Goal: Task Accomplishment & Management: Manage account settings

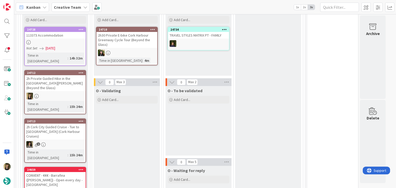
scroll to position [129, 0]
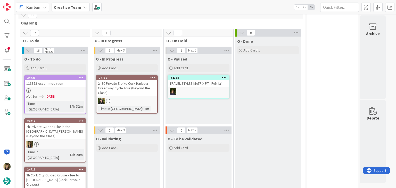
click at [74, 91] on div at bounding box center [55, 90] width 61 height 4
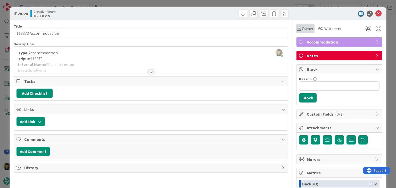
click at [303, 28] on span "Owner" at bounding box center [308, 29] width 12 height 6
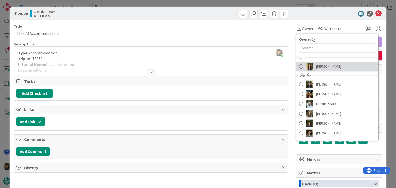
drag, startPoint x: 318, startPoint y: 67, endPoint x: 300, endPoint y: 57, distance: 20.5
click at [318, 67] on span "[PERSON_NAME]" at bounding box center [328, 67] width 25 height 8
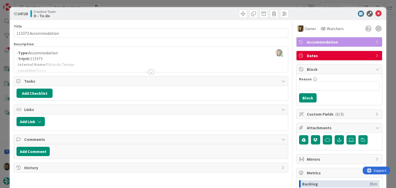
click at [201, 2] on div "ID 24728 Creative Team O - To do Title 20 / 128 113373 Accommodation Descriptio…" at bounding box center [198, 94] width 396 height 188
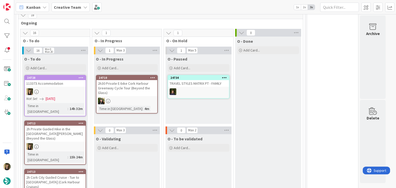
click at [72, 143] on div at bounding box center [55, 146] width 61 height 7
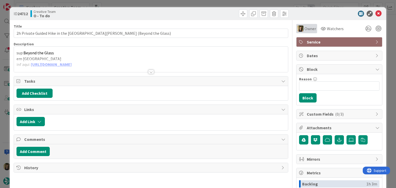
click at [306, 30] on span "Owner" at bounding box center [310, 29] width 12 height 6
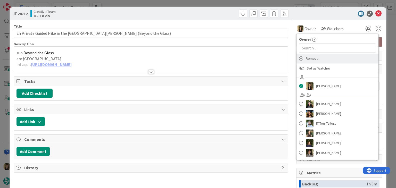
click at [311, 60] on span "Remove" at bounding box center [312, 59] width 13 height 8
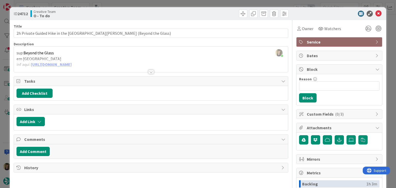
click at [195, 2] on div "ID 24712 Creative Team O - To do Title 64 / 128 2h Private Guided Hike in the K…" at bounding box center [198, 94] width 396 height 188
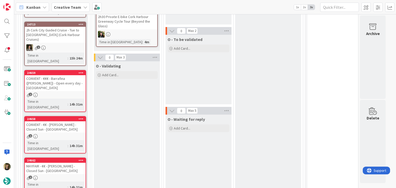
scroll to position [232, 0]
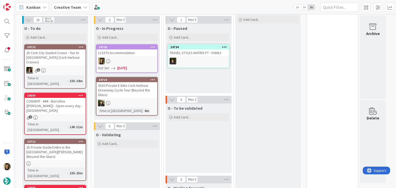
scroll to position [161, 0]
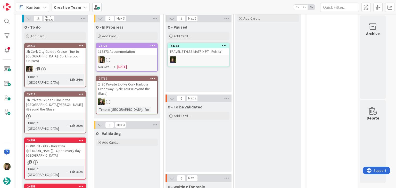
click at [201, 80] on div "O - Paused Add Card... 24734 TRAVEL STYLES MATRIX PT - FAMILY" at bounding box center [199, 57] width 66 height 70
click at [151, 57] on div at bounding box center [126, 59] width 61 height 7
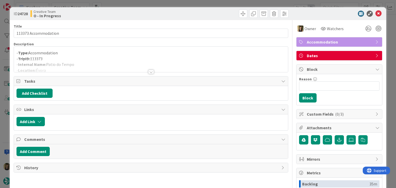
click at [149, 71] on div at bounding box center [151, 72] width 6 height 4
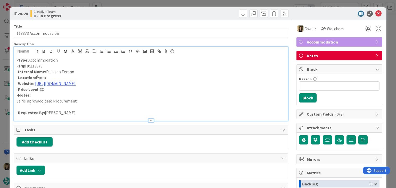
drag, startPoint x: 80, startPoint y: 72, endPoint x: 67, endPoint y: 71, distance: 13.0
click at [46, 72] on p "- Internal Name: Patio do Tempo" at bounding box center [150, 72] width 269 height 6
copy p "Patio do Tempo"
click at [63, 84] on link "https://patiodotempo.com/" at bounding box center [55, 83] width 40 height 5
click at [61, 93] on link "https://patiodotempo.com" at bounding box center [52, 93] width 35 height 7
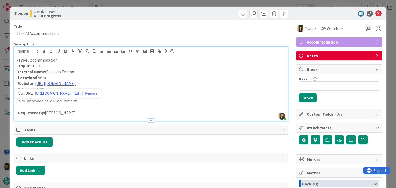
click at [99, 73] on p "- Internal Name: Patio do Tempo" at bounding box center [150, 72] width 269 height 6
drag, startPoint x: 78, startPoint y: 71, endPoint x: 68, endPoint y: 70, distance: 10.3
click at [47, 72] on p "- Internal Name: Patio do Tempo" at bounding box center [150, 72] width 269 height 6
copy p "Patio do Tempo"
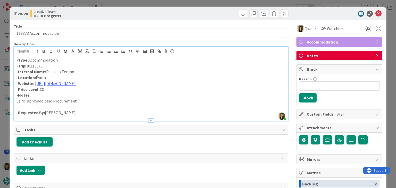
click at [136, 2] on div "ID 24728 Creative Team O - In Progress Title 20 / 128 113373 Accommodation Desc…" at bounding box center [198, 94] width 396 height 188
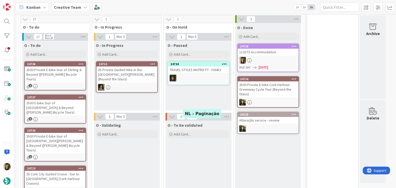
scroll to position [168, 0]
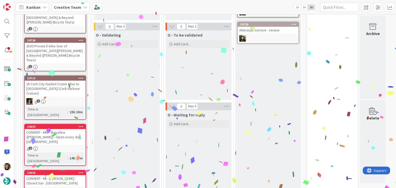
scroll to position [245, 0]
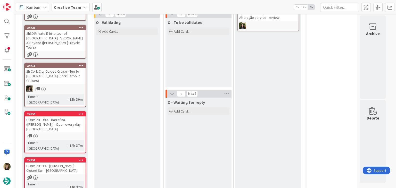
click at [71, 134] on div "2" at bounding box center [55, 136] width 61 height 4
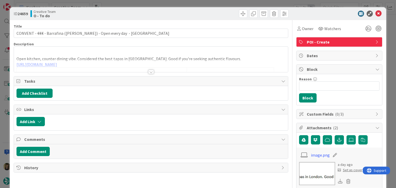
drag, startPoint x: 307, startPoint y: 28, endPoint x: 309, endPoint y: 33, distance: 5.5
click at [307, 28] on span "Owner" at bounding box center [308, 29] width 12 height 6
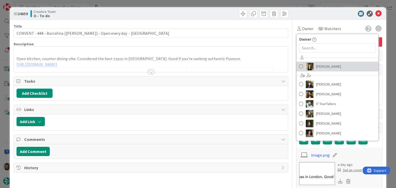
click at [321, 63] on span "[PERSON_NAME]" at bounding box center [328, 67] width 25 height 8
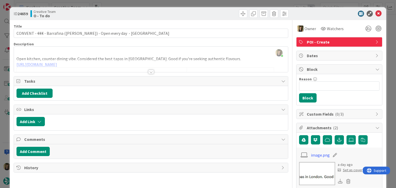
click at [222, 1] on div "ID 24659 Creative Team O - To do Title 65 / 128 CONVENT - €€€ - Barrafina (Drur…" at bounding box center [198, 94] width 396 height 188
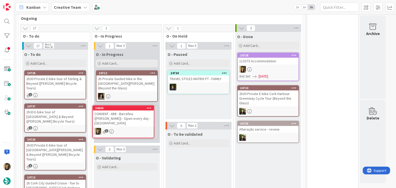
scroll to position [134, 0]
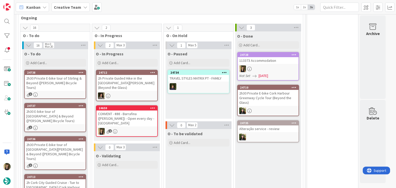
click at [277, 60] on div "113373 Accommodation" at bounding box center [268, 60] width 61 height 7
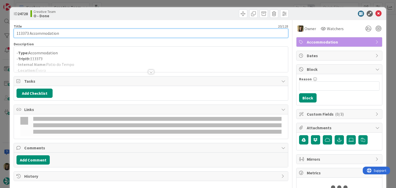
click at [70, 35] on input "113373 Accommodation" at bounding box center [151, 33] width 274 height 9
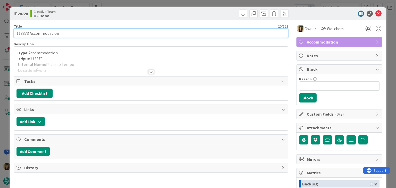
drag, startPoint x: 69, startPoint y: 34, endPoint x: 12, endPoint y: 33, distance: 57.0
click at [12, 33] on div "ID 24728 Creative Team O - Done Title 20 / 128 113373 Accommodation Description…" at bounding box center [198, 138] width 376 height 262
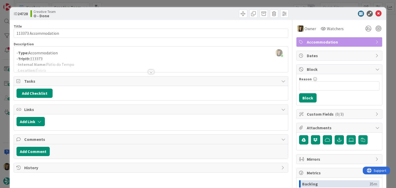
click at [140, 2] on div "ID 24728 Creative Team O - Done Title 20 / 128 113373 Accommodation Description…" at bounding box center [198, 94] width 396 height 188
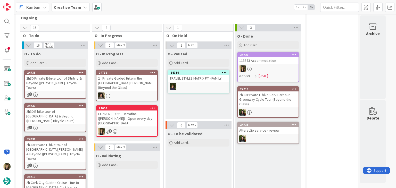
click at [201, 97] on div "O - Paused Add Card... 24734 TRAVEL STYLES MATRIX PT - FAMILY" at bounding box center [199, 84] width 66 height 70
click at [193, 100] on div "O - Paused Add Card... 24734 TRAVEL STYLES MATRIX PT - FAMILY" at bounding box center [199, 84] width 66 height 70
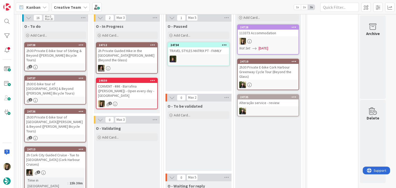
scroll to position [160, 0]
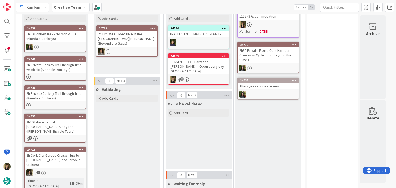
scroll to position [180, 0]
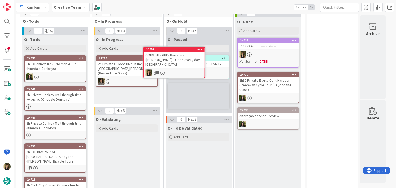
scroll to position [138, 0]
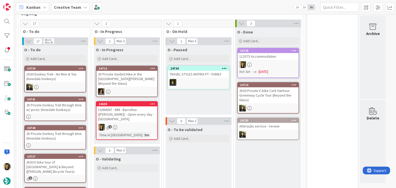
click at [184, 100] on div "O - Paused Add Card... 24734 TRAVEL STYLES MATRIX PT - FAMILY" at bounding box center [199, 80] width 66 height 70
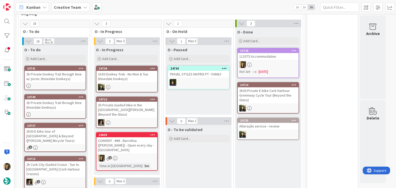
click at [147, 142] on div "CONVENT - €€€ - Barrafina ([PERSON_NAME]) - Open every day - [GEOGRAPHIC_DATA]" at bounding box center [126, 145] width 61 height 16
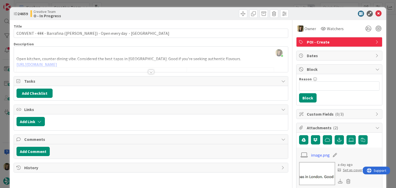
click at [148, 71] on div at bounding box center [151, 72] width 6 height 4
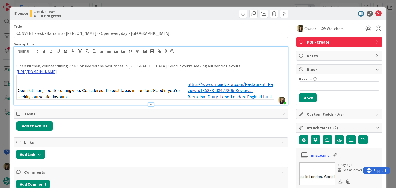
click at [57, 71] on link "https://www.tripadvisor.com/Restaurant_Review-g186338-d8427306-Reviews-Barrafin…" at bounding box center [36, 71] width 40 height 5
click at [104, 81] on link "https://www.tripadvisor.com/Restaurant_Review-g186338-d8427306-Reviews-Barrafin…" at bounding box center [110, 81] width 35 height 7
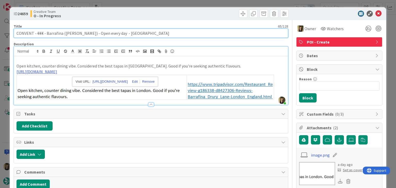
drag, startPoint x: 83, startPoint y: 32, endPoint x: 46, endPoint y: 33, distance: 37.6
click at [46, 33] on input "CONVENT - €€€ - Barrafina ([PERSON_NAME]) - Open every day - [GEOGRAPHIC_DATA]" at bounding box center [151, 33] width 274 height 9
drag, startPoint x: 113, startPoint y: 36, endPoint x: 132, endPoint y: 31, distance: 19.2
click at [116, 36] on input "CONVENT - €€€ - Barrafina ([PERSON_NAME]) - Open every day - [GEOGRAPHIC_DATA]" at bounding box center [151, 33] width 274 height 9
click at [130, 31] on input "CONVENT - €€€ - Barrafina ([PERSON_NAME]) - Open every day - [GEOGRAPHIC_DATA]" at bounding box center [151, 33] width 274 height 9
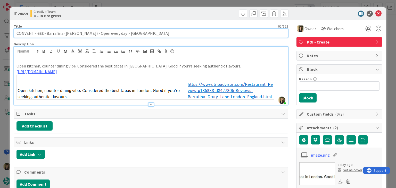
drag, startPoint x: 83, startPoint y: 32, endPoint x: 46, endPoint y: 33, distance: 36.9
click at [46, 33] on input "CONVENT - €€€ - Barrafina ([PERSON_NAME]) - Open every day - [GEOGRAPHIC_DATA]" at bounding box center [151, 33] width 274 height 9
drag, startPoint x: 113, startPoint y: 35, endPoint x: 10, endPoint y: 34, distance: 102.3
click at [10, 34] on div "ID 24659 Creative Team O - In Progress Title 65 / 128 CONVENT - €€€ - Barrafina…" at bounding box center [198, 179] width 376 height 345
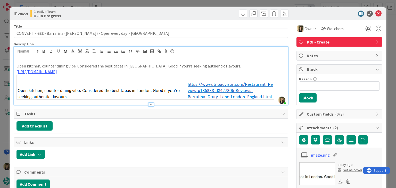
click at [137, 3] on div "ID 24659 Creative Team O - In Progress Title 65 / 128 CONVENT - €€€ - Barrafina…" at bounding box center [198, 94] width 396 height 188
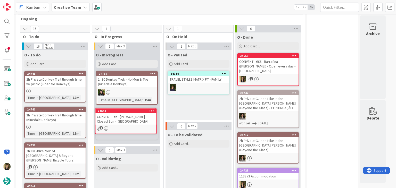
scroll to position [137, 0]
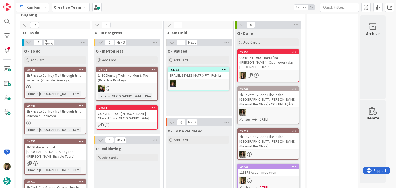
drag, startPoint x: 72, startPoint y: 86, endPoint x: 141, endPoint y: 117, distance: 75.3
click at [141, 117] on div "CONVENT - €€ - [PERSON_NAME] - Closed Sun - [GEOGRAPHIC_DATA]" at bounding box center [126, 115] width 61 height 11
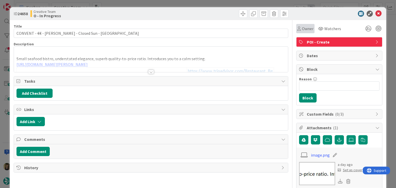
click at [307, 29] on span "Owner" at bounding box center [308, 29] width 12 height 6
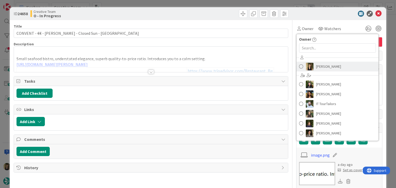
click at [316, 69] on span "[PERSON_NAME]" at bounding box center [328, 67] width 25 height 8
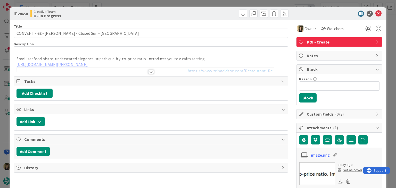
click at [150, 72] on div at bounding box center [151, 72] width 6 height 4
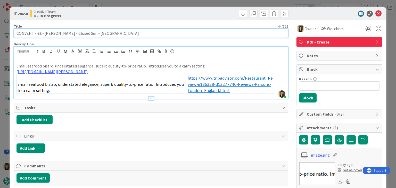
click at [52, 33] on input "CONVENT - €€ - [PERSON_NAME] - Closed Sun - [GEOGRAPHIC_DATA]" at bounding box center [151, 33] width 274 height 9
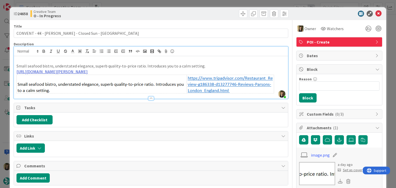
click at [88, 71] on link "https://www.tripadvisor.com/Restaurant_Review-g186338-d13277746-Reviews-Parsons…" at bounding box center [51, 71] width 71 height 5
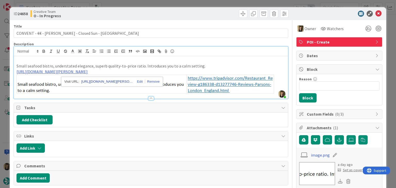
click at [99, 83] on link "https://www.tripadvisor.com/Restaurant_Review-g186338-d13277746-Reviews-Parsons…" at bounding box center [107, 81] width 52 height 7
click at [207, 20] on div "ID 24658 Creative Team O - In Progress" at bounding box center [198, 13] width 376 height 13
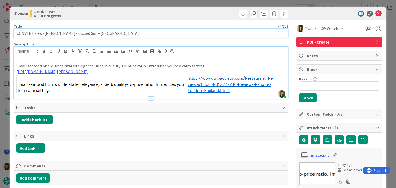
click at [52, 32] on input "CONVENT - €€ - [PERSON_NAME] - Closed Sun - [GEOGRAPHIC_DATA]" at bounding box center [151, 33] width 274 height 9
drag, startPoint x: 78, startPoint y: 32, endPoint x: 15, endPoint y: 37, distance: 63.1
click at [14, 37] on input "CONVENT - €€ - [PERSON_NAME] - Closed Sun - [GEOGRAPHIC_DATA]" at bounding box center [151, 33] width 274 height 9
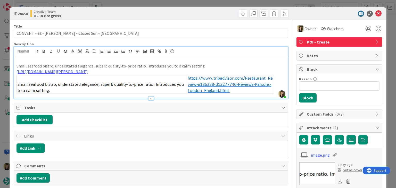
click at [105, 3] on div "ID 24658 Creative Team O - In Progress Title 44 / 128 CONVENT - €€ - Parsons - …" at bounding box center [198, 94] width 396 height 188
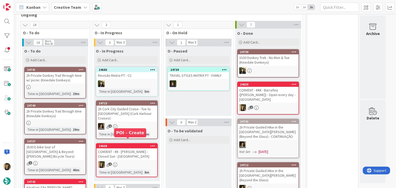
click at [132, 161] on div "1" at bounding box center [126, 164] width 61 height 7
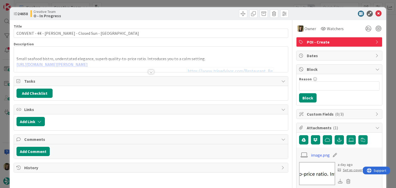
drag, startPoint x: 212, startPoint y: 3, endPoint x: 207, endPoint y: 13, distance: 10.7
click at [212, 3] on div "ID 24658 Creative Team O - In Progress Title 44 / 128 CONVENT - €€ - Parsons - …" at bounding box center [198, 94] width 396 height 188
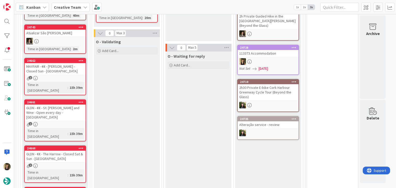
click at [76, 76] on div "2" at bounding box center [55, 78] width 61 height 4
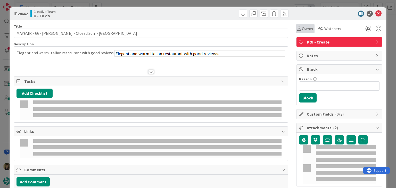
click at [302, 30] on span "Owner" at bounding box center [308, 29] width 12 height 6
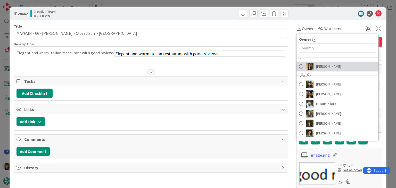
click at [323, 67] on span "[PERSON_NAME]" at bounding box center [328, 67] width 25 height 8
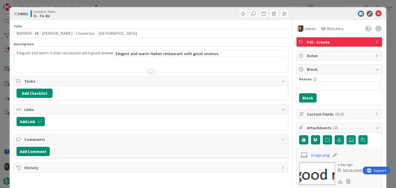
drag, startPoint x: 213, startPoint y: 15, endPoint x: 207, endPoint y: 3, distance: 14.0
click at [211, 14] on div at bounding box center [220, 14] width 136 height 8
drag, startPoint x: 206, startPoint y: 2, endPoint x: 197, endPoint y: 1, distance: 9.4
click at [206, 2] on div "ID 24662 Creative Team O - To do Title 45 / 128 MAYFAIR - €€ - Delfino - Closed…" at bounding box center [198, 94] width 396 height 188
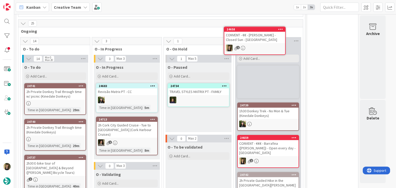
scroll to position [104, 0]
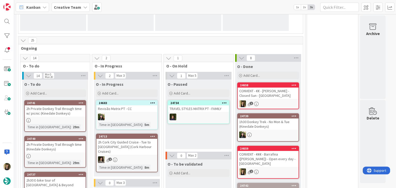
click at [208, 138] on div "O - Paused Add Card... 24734 TRAVEL STYLES MATRIX PT - FAMILY" at bounding box center [199, 115] width 66 height 70
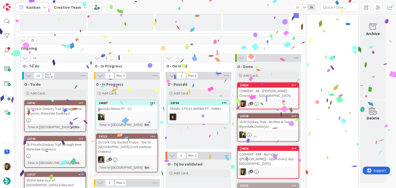
scroll to position [181, 0]
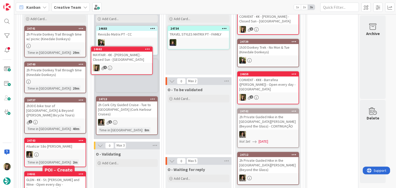
scroll to position [176, 0]
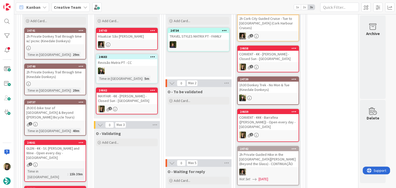
click at [140, 106] on div "2" at bounding box center [126, 109] width 61 height 7
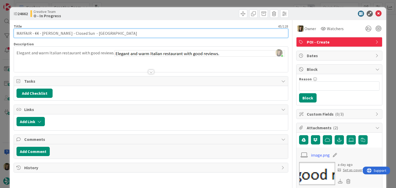
click at [48, 33] on input "MAYFAIR - €€ - [PERSON_NAME] - Closed Sun - [GEOGRAPHIC_DATA]" at bounding box center [151, 33] width 274 height 9
drag, startPoint x: 48, startPoint y: 33, endPoint x: 52, endPoint y: 33, distance: 3.6
click at [48, 33] on input "MAYFAIR - €€ - [PERSON_NAME] - Closed Sun - [GEOGRAPHIC_DATA]" at bounding box center [151, 33] width 274 height 9
drag, startPoint x: 75, startPoint y: 33, endPoint x: 8, endPoint y: 33, distance: 67.3
click at [8, 33] on div "ID 24662 Creative Team O - In Progress Title 45 / 128 MAYFAIR - €€ - Delfino - …" at bounding box center [198, 94] width 396 height 188
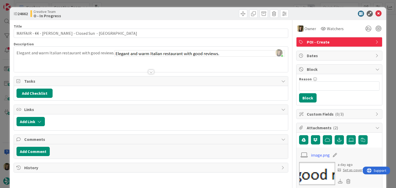
click at [164, 2] on div "ID 24662 Creative Team O - In Progress Title 45 / 128 MAYFAIR - €€ - Delfino - …" at bounding box center [198, 94] width 396 height 188
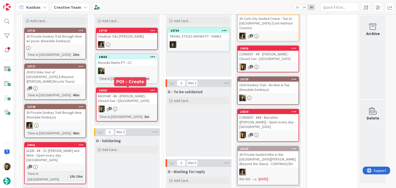
click at [140, 106] on div "2" at bounding box center [126, 109] width 61 height 7
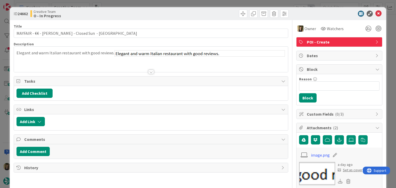
click at [164, 4] on div "ID 24662 Creative Team O - In Progress Title 45 / 128 MAYFAIR - €€ - Delfino - …" at bounding box center [198, 94] width 396 height 188
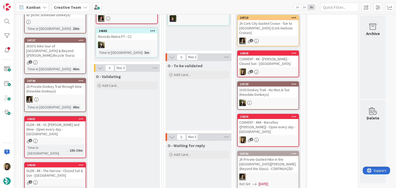
drag, startPoint x: 141, startPoint y: 135, endPoint x: 136, endPoint y: 128, distance: 8.7
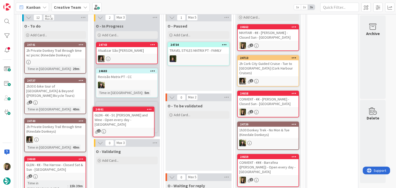
scroll to position [164, 0]
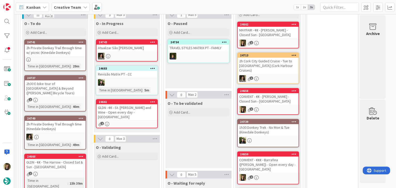
click at [143, 110] on div "GLDN - €€ - St. [PERSON_NAME] and Wine - Open every day - [GEOGRAPHIC_DATA]" at bounding box center [126, 112] width 61 height 16
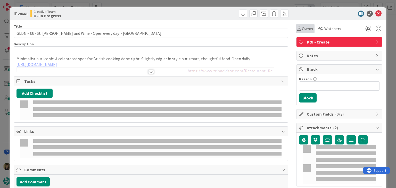
click at [302, 31] on span "Owner" at bounding box center [308, 29] width 12 height 6
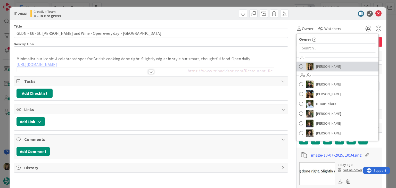
drag, startPoint x: 327, startPoint y: 71, endPoint x: 321, endPoint y: 68, distance: 6.6
click at [327, 70] on link "[PERSON_NAME]" at bounding box center [337, 67] width 82 height 10
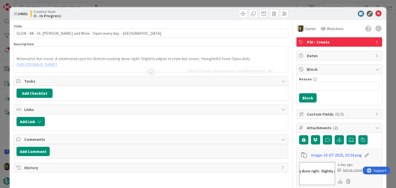
click at [199, 4] on div "ID 24661 Creative Team O - In Progress Title 62 / 128 GLDN - €€ - St. John Brea…" at bounding box center [198, 94] width 396 height 188
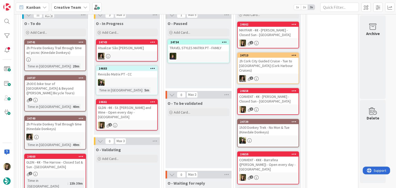
click at [81, 161] on div "GLDN - €€ - The Harrow - Closed Sat & Sun - [GEOGRAPHIC_DATA]" at bounding box center [55, 164] width 61 height 11
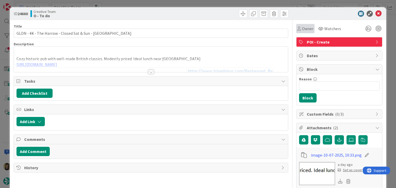
click at [306, 32] on div "Owner" at bounding box center [305, 28] width 18 height 9
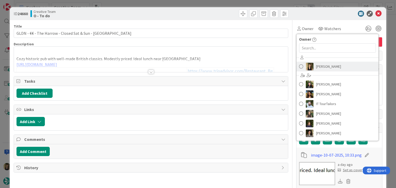
click at [319, 65] on span "[PERSON_NAME]" at bounding box center [328, 67] width 25 height 8
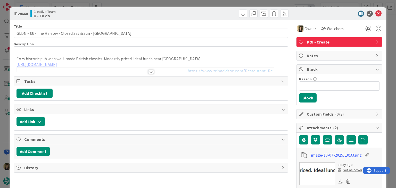
click at [192, 8] on div "ID 24660 Creative Team O - To do" at bounding box center [198, 13] width 376 height 13
click at [191, 4] on div "ID 24660 Creative Team O - To do Title 51 / 128 GLDN - €€ - The Harrow - Closed…" at bounding box center [198, 94] width 396 height 188
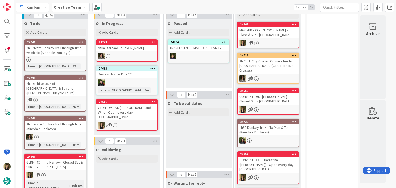
click at [201, 145] on div "O - To be validated Add Card..." at bounding box center [199, 134] width 66 height 70
click at [134, 122] on div "2" at bounding box center [126, 125] width 61 height 7
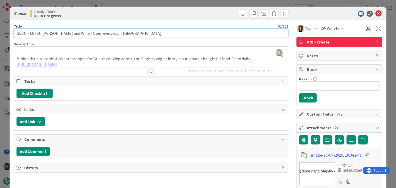
drag, startPoint x: 77, startPoint y: 33, endPoint x: 37, endPoint y: 33, distance: 40.7
click at [37, 33] on input "GLDN - €€ - St. [PERSON_NAME] and Wine - Open every day - [GEOGRAPHIC_DATA]" at bounding box center [151, 33] width 274 height 9
drag, startPoint x: 107, startPoint y: 34, endPoint x: 11, endPoint y: 38, distance: 96.7
click at [11, 38] on div "ID 24661 Creative Team O - In Progress Title 62 / 128 GLDN - €€ - St. John Brea…" at bounding box center [198, 179] width 376 height 345
click at [127, 34] on input "GLDN - €€ - St. [PERSON_NAME] and Wine - Open every day - [GEOGRAPHIC_DATA]" at bounding box center [151, 33] width 274 height 9
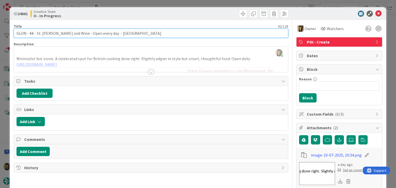
drag, startPoint x: 78, startPoint y: 32, endPoint x: 38, endPoint y: 32, distance: 40.5
click at [36, 32] on input "GLDN - €€ - St. [PERSON_NAME] and Wine - Open every day - [GEOGRAPHIC_DATA]" at bounding box center [151, 33] width 274 height 9
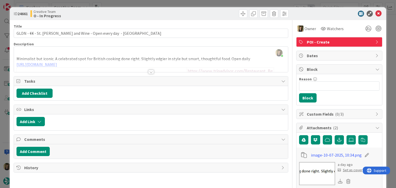
click at [136, 12] on div "Creative Team O - In Progress" at bounding box center [89, 14] width 119 height 8
click at [136, 5] on div "ID 24661 Creative Team O - In Progress Title 62 / 128 GLDN - €€ - St. John Brea…" at bounding box center [198, 94] width 396 height 188
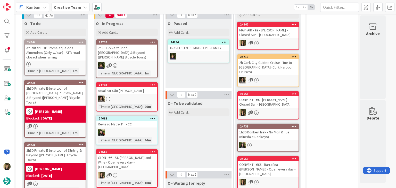
click at [146, 159] on div "GLDN - €€ - St. [PERSON_NAME] and Wine - Open every day - [GEOGRAPHIC_DATA]" at bounding box center [126, 162] width 61 height 16
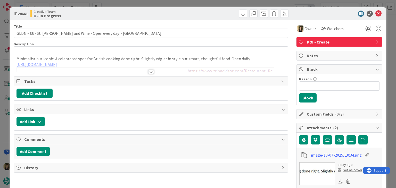
click at [220, 4] on div "ID 24661 Creative Team O - In Progress Title 62 / 128 GLDN - €€ - St. John Brea…" at bounding box center [198, 94] width 396 height 188
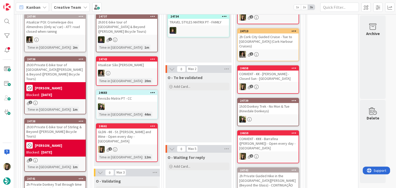
click at [201, 117] on div "O - To be validated Add Card..." at bounding box center [199, 108] width 66 height 70
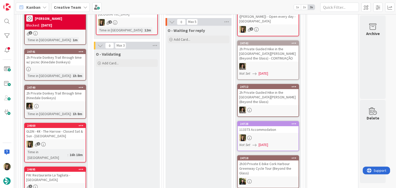
scroll to position [345, 0]
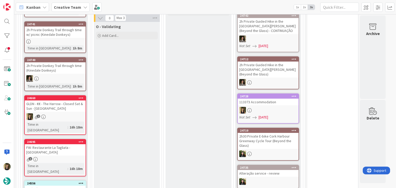
click at [76, 157] on div "1" at bounding box center [55, 159] width 61 height 4
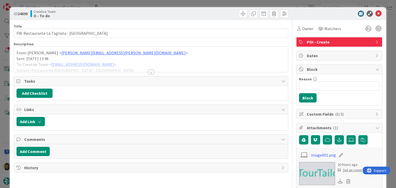
click at [148, 72] on div at bounding box center [151, 72] width 6 height 4
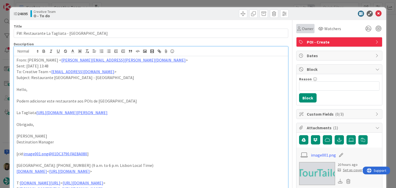
click at [303, 31] on span "Owner" at bounding box center [308, 29] width 12 height 6
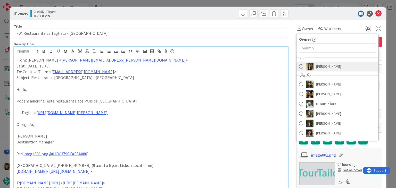
click at [316, 68] on span "[PERSON_NAME]" at bounding box center [328, 67] width 25 height 8
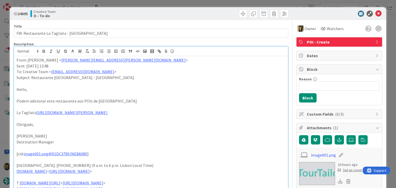
click at [202, 4] on div "ID 24695 Creative Team O - To do Title 38 / 128 FW: Restaurante La Tagliata - P…" at bounding box center [198, 94] width 396 height 188
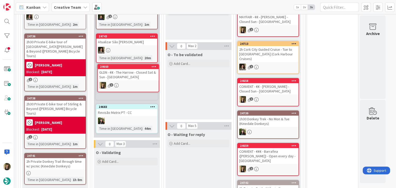
scroll to position [210, 0]
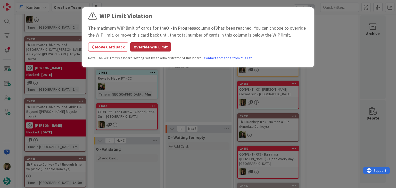
click at [155, 45] on button "Override WIP Limit" at bounding box center [150, 46] width 41 height 9
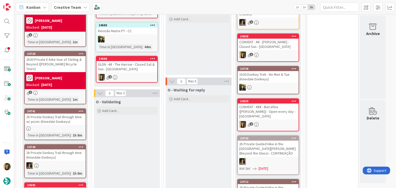
scroll to position [288, 0]
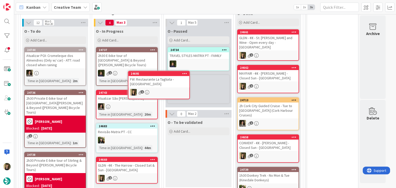
scroll to position [157, 0]
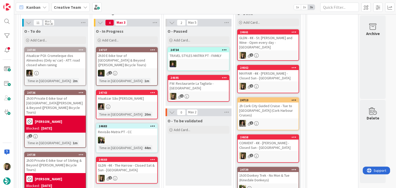
click at [128, 175] on div "2" at bounding box center [126, 178] width 61 height 7
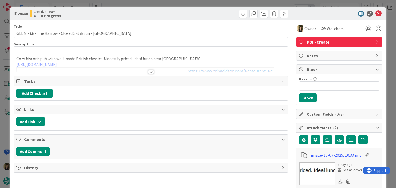
click at [96, 59] on div at bounding box center [151, 65] width 274 height 13
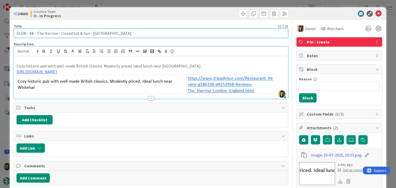
drag, startPoint x: 55, startPoint y: 33, endPoint x: 65, endPoint y: 33, distance: 9.8
click at [36, 33] on input "GLDN - €€ - The Harrow - Closed Sat & Sun - [GEOGRAPHIC_DATA]" at bounding box center [151, 33] width 274 height 9
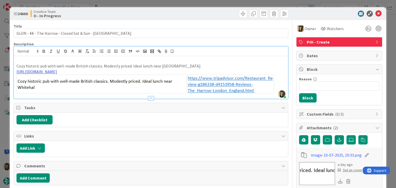
click at [57, 73] on link "https://www.tripadvisor.com/Restaurant_Review-g186338-d4153958-Reviews-The_Harr…" at bounding box center [36, 71] width 40 height 5
click at [118, 81] on link "https://www.tripadvisor.com/Restaurant_Review-g186338-d4153958-Reviews-The_Harr…" at bounding box center [101, 81] width 35 height 7
drag, startPoint x: 143, startPoint y: 9, endPoint x: 142, endPoint y: 5, distance: 4.1
click at [142, 9] on div "ID 24660 Creative Team O - In Progress" at bounding box center [198, 13] width 376 height 13
click at [143, 4] on div "ID 24660 Creative Team O - In Progress Title 51 / 128 GLDN - €€ - The Harrow - …" at bounding box center [198, 94] width 396 height 188
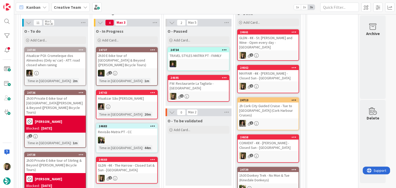
click at [204, 166] on div "O - To be validated Add Card..." at bounding box center [199, 151] width 66 height 70
click at [135, 175] on div "2" at bounding box center [126, 178] width 61 height 7
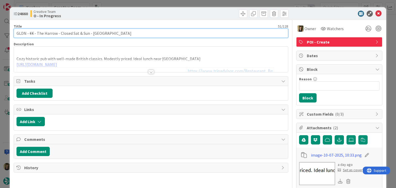
drag, startPoint x: 88, startPoint y: 33, endPoint x: 9, endPoint y: 32, distance: 79.7
click at [9, 32] on div "ID 24660 Creative Team O - In Progress Title 51 / 128 GLDN - €€ - The Harrow - …" at bounding box center [198, 94] width 396 height 188
click at [103, 32] on input "GLDN - €€ - The Harrow - Closed Sat & Sun - [GEOGRAPHIC_DATA]" at bounding box center [151, 33] width 274 height 9
drag, startPoint x: 56, startPoint y: 33, endPoint x: 36, endPoint y: 33, distance: 20.1
click at [36, 33] on input "GLDN - €€ - The Harrow - Closed Sat & Sun - [GEOGRAPHIC_DATA]" at bounding box center [151, 33] width 274 height 9
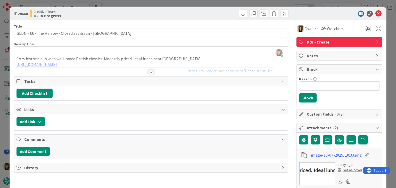
click at [179, 1] on div "ID 24660 Creative Team O - In Progress Title 51 / 128 GLDN - €€ - The Harrow - …" at bounding box center [198, 94] width 396 height 188
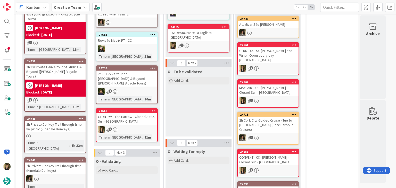
scroll to position [208, 0]
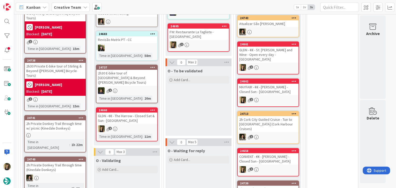
click at [142, 126] on div "2" at bounding box center [126, 129] width 61 height 7
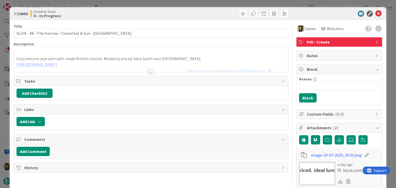
click at [222, 2] on div "ID 24660 Creative Team O - In Progress Title 51 / 128 GLDN - €€ - The Harrow - …" at bounding box center [198, 94] width 396 height 188
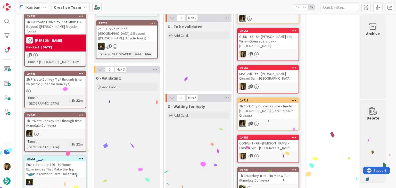
scroll to position [157, 0]
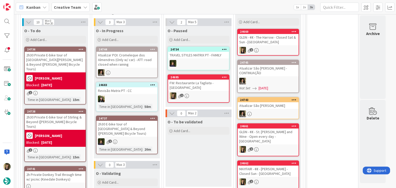
click at [205, 143] on div "O - To be validated Add Card..." at bounding box center [199, 152] width 66 height 70
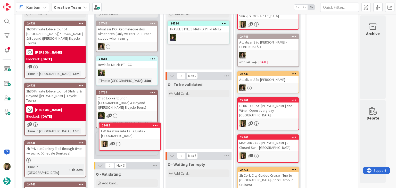
scroll to position [185, 0]
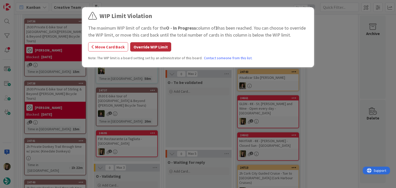
click at [158, 47] on button "Override WIP Limit" at bounding box center [150, 46] width 41 height 9
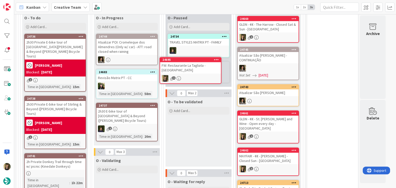
scroll to position [164, 0]
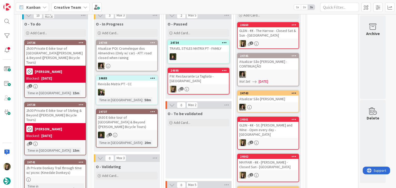
click at [221, 134] on div "O - To be validated Add Card..." at bounding box center [199, 144] width 66 height 70
click at [216, 149] on div "O - To be validated Add Card..." at bounding box center [199, 146] width 66 height 70
click at [63, 178] on div at bounding box center [55, 180] width 61 height 4
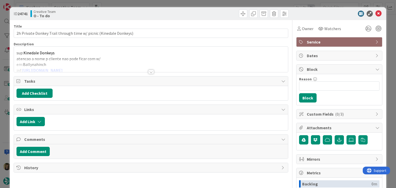
click at [148, 71] on div at bounding box center [151, 72] width 6 height 4
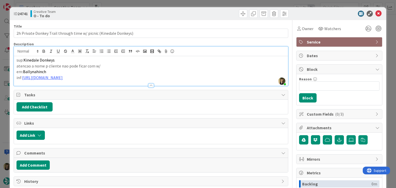
click at [160, 4] on div "ID 24741 Creative Team O - To do Title 65 / 128 2h Private Donkey Trail through…" at bounding box center [198, 94] width 396 height 188
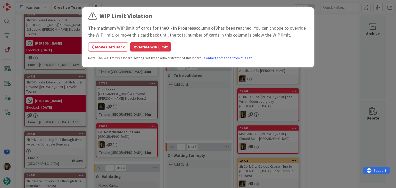
scroll to position [194, 0]
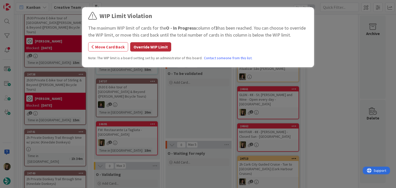
click at [147, 49] on button "Override WIP Limit" at bounding box center [150, 46] width 41 height 9
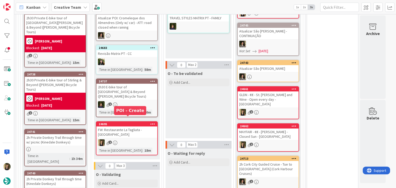
click at [143, 139] on div "1" at bounding box center [126, 142] width 61 height 7
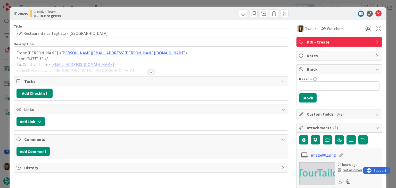
click at [149, 71] on div at bounding box center [151, 72] width 6 height 4
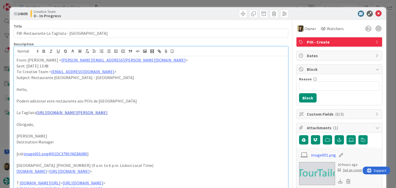
click at [63, 113] on link "https://www.latagliata.com/" at bounding box center [71, 112] width 71 height 5
click at [59, 123] on link "https://www.latagliata.com/" at bounding box center [61, 122] width 52 height 7
click at [121, 102] on p "Podem adicionar este restaurante aos POIs de Positano" at bounding box center [150, 101] width 269 height 6
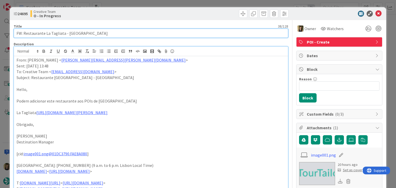
drag, startPoint x: 87, startPoint y: 32, endPoint x: 16, endPoint y: 32, distance: 71.4
click at [16, 32] on input "FW: Restaurante La Tagliata - [GEOGRAPHIC_DATA]" at bounding box center [151, 33] width 274 height 9
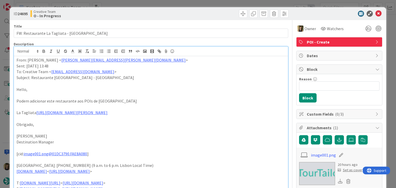
drag, startPoint x: 125, startPoint y: 98, endPoint x: 111, endPoint y: 81, distance: 22.1
click at [124, 98] on p "Podem adicionar este restaurante aos POIs de Positano" at bounding box center [150, 101] width 269 height 6
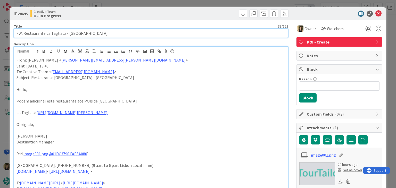
drag, startPoint x: 63, startPoint y: 34, endPoint x: 59, endPoint y: 31, distance: 4.9
click at [44, 34] on input "FW: Restaurante La Tagliata - [GEOGRAPHIC_DATA]" at bounding box center [151, 33] width 274 height 9
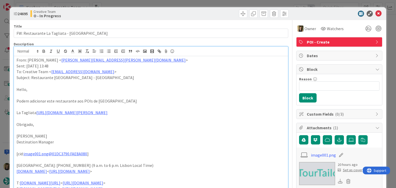
click at [120, 22] on div "Title 38 / 128 FW: Restaurante La Tagliata - Positano Description Sofia Palma j…" at bounding box center [151, 176] width 274 height 313
click at [122, 4] on div "ID 24695 Creative Team O - In Progress Title 38 / 128 FW: Restaurante La Taglia…" at bounding box center [198, 94] width 396 height 188
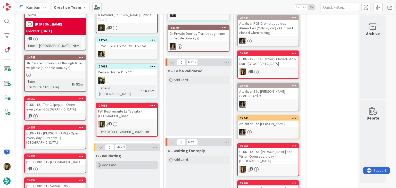
scroll to position [206, 0]
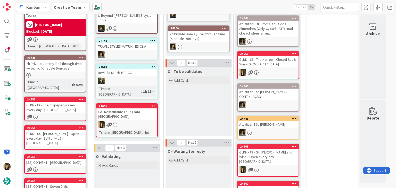
click at [177, 113] on div "O - To be validated Add Card..." at bounding box center [199, 102] width 66 height 70
click at [121, 121] on div "1" at bounding box center [126, 124] width 61 height 7
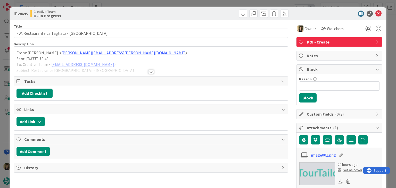
click at [214, 5] on div "ID 24695 Creative Team O - In Progress Title 38 / 128 FW: Restaurante La Taglia…" at bounding box center [198, 94] width 396 height 188
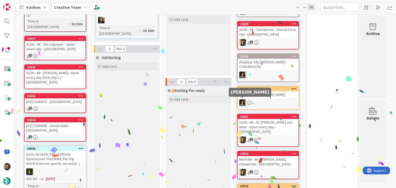
scroll to position [275, 0]
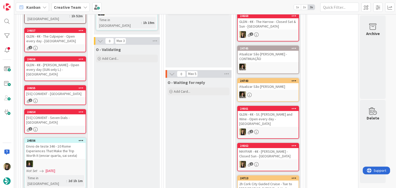
click at [207, 50] on div "O - To be validated Add Card..." at bounding box center [199, 33] width 66 height 70
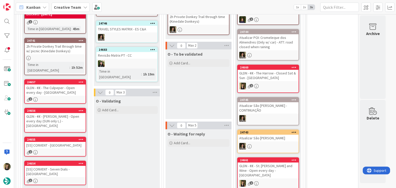
drag, startPoint x: 130, startPoint y: 139, endPoint x: 128, endPoint y: 136, distance: 4.1
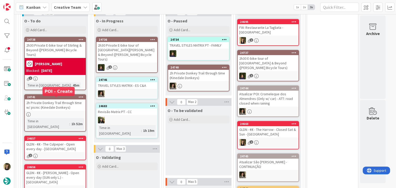
scroll to position [198, 0]
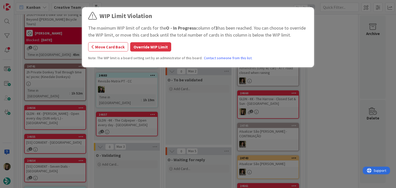
click at [146, 54] on div "WIP Limit Violation The maximum WIP limit of cards for the O - In Progress colu…" at bounding box center [198, 37] width 220 height 53
click at [147, 49] on button "Override WIP Limit" at bounding box center [150, 46] width 41 height 9
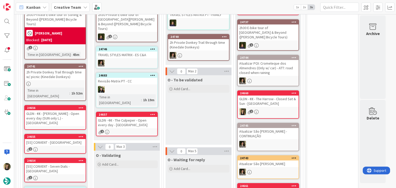
click at [135, 113] on div "24657 GLDN - €€ - The Culpeper - Open every day - LONDON 2" at bounding box center [127, 124] width 62 height 24
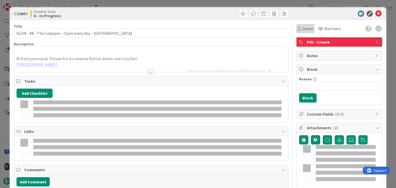
click at [304, 28] on span "Owner" at bounding box center [308, 29] width 12 height 6
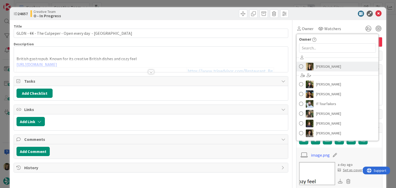
click at [307, 67] on img at bounding box center [310, 67] width 8 height 8
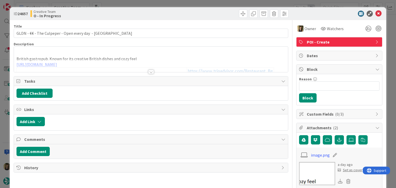
click at [187, 15] on div at bounding box center [220, 14] width 136 height 8
click at [148, 72] on div at bounding box center [151, 72] width 6 height 4
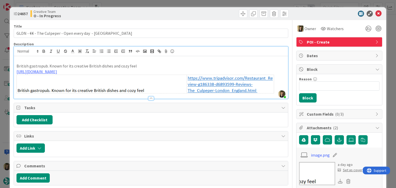
click at [157, 13] on div at bounding box center [220, 14] width 136 height 8
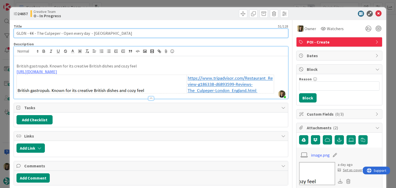
drag, startPoint x: 59, startPoint y: 34, endPoint x: 38, endPoint y: 30, distance: 21.3
click at [36, 31] on input "GLDN - €€ - The Culpeper - Open every day - [GEOGRAPHIC_DATA]" at bounding box center [151, 33] width 274 height 9
drag, startPoint x: 89, startPoint y: 32, endPoint x: 14, endPoint y: 32, distance: 75.0
click at [14, 32] on input "GLDN - €€ - The Culpeper - Open every day - [GEOGRAPHIC_DATA]" at bounding box center [151, 33] width 274 height 9
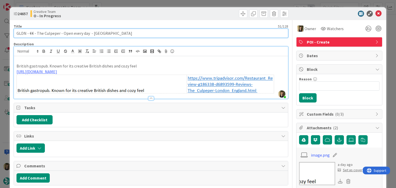
click at [131, 32] on input "GLDN - €€ - The Culpeper - Open every day - [GEOGRAPHIC_DATA]" at bounding box center [151, 33] width 274 height 9
drag, startPoint x: 59, startPoint y: 33, endPoint x: 36, endPoint y: 33, distance: 22.7
click at [36, 33] on input "GLDN - €€ - The Culpeper - Open every day - [GEOGRAPHIC_DATA]" at bounding box center [151, 33] width 274 height 9
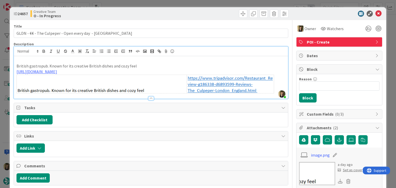
click at [117, 12] on div "Creative Team O - In Progress" at bounding box center [89, 14] width 119 height 8
click at [119, 5] on div "ID 24657 Creative Team O - In Progress Title 51 / 128 GLDN - €€ - The Culpeper …" at bounding box center [198, 94] width 396 height 188
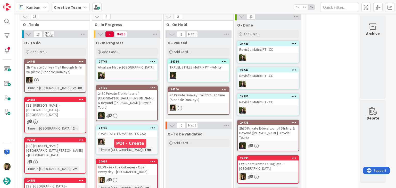
click at [135, 164] on div "GLDN - €€ - The Culpeper - Open every day - [GEOGRAPHIC_DATA]" at bounding box center [126, 169] width 61 height 11
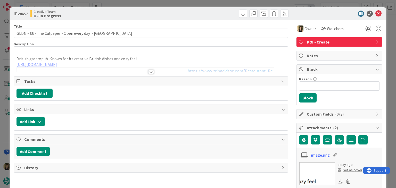
click at [200, 4] on div "ID 24657 Creative Team O - In Progress Title 51 / 128 GLDN - €€ - The Culpeper …" at bounding box center [198, 94] width 396 height 188
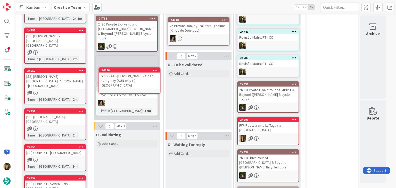
scroll to position [212, 0]
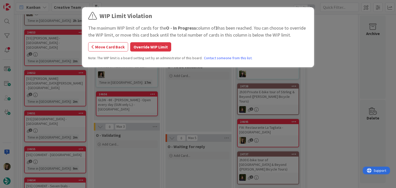
drag, startPoint x: 166, startPoint y: 47, endPoint x: 157, endPoint y: 64, distance: 18.9
click at [165, 47] on button "Override WIP Limit" at bounding box center [150, 46] width 41 height 9
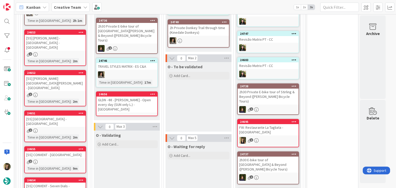
click at [147, 97] on div "GLDN - €€ - Blacklock - Open every day (SUN only L.) - LONDON" at bounding box center [126, 105] width 61 height 16
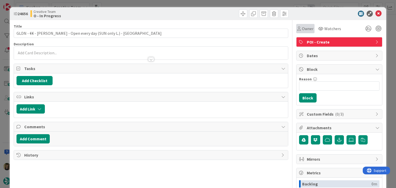
click at [297, 30] on icon at bounding box center [299, 29] width 4 height 4
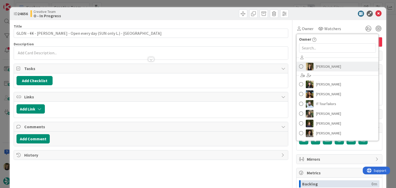
click at [317, 68] on span "[PERSON_NAME]" at bounding box center [328, 67] width 25 height 8
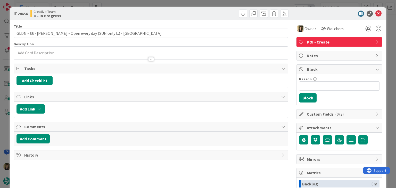
click at [201, 13] on div at bounding box center [220, 14] width 136 height 8
click at [184, 5] on div "ID 24656 Creative Team O - In Progress Title 61 / 128 GLDN - €€ - Blacklock - O…" at bounding box center [198, 94] width 396 height 188
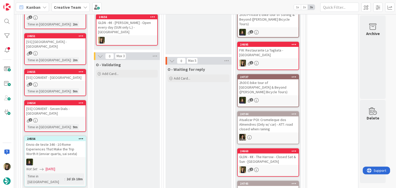
scroll to position [341, 0]
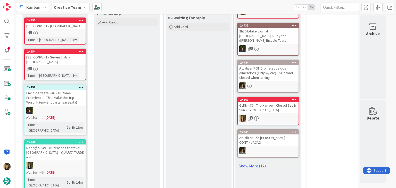
drag, startPoint x: 261, startPoint y: 143, endPoint x: 265, endPoint y: 140, distance: 4.8
click at [261, 162] on link "Show More (12)" at bounding box center [268, 166] width 62 height 8
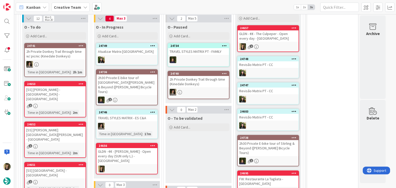
scroll to position [192, 0]
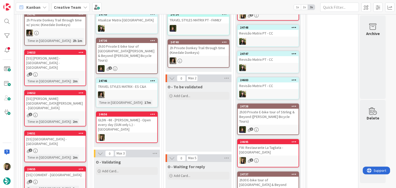
click at [192, 133] on div "O - To be validated Add Card..." at bounding box center [199, 117] width 66 height 70
click at [137, 134] on div at bounding box center [126, 137] width 61 height 7
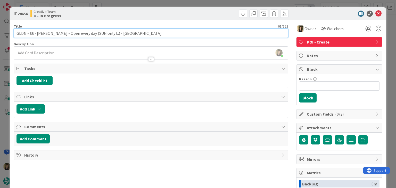
click at [45, 33] on input "GLDN - €€ - Blacklock - Open every day (SUN only L.) - LONDON" at bounding box center [151, 33] width 274 height 9
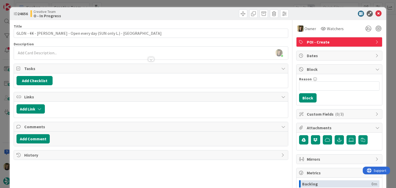
click at [117, 16] on div "Creative Team O - In Progress" at bounding box center [89, 14] width 119 height 8
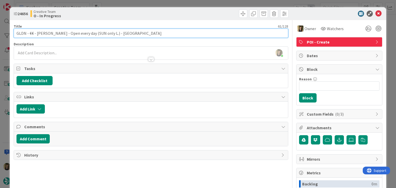
click at [54, 32] on input "GLDN - €€ - Blacklock - Open every day (SUN only L.) - LONDON" at bounding box center [151, 33] width 274 height 9
type input "GLDN - €€ - [GEOGRAPHIC_DATA] - Open every day (SUN only L.) - [GEOGRAPHIC_DATA]"
drag, startPoint x: 113, startPoint y: 33, endPoint x: 12, endPoint y: 33, distance: 100.8
click at [12, 33] on div "ID 24656 Creative Team O - In Progress Title 66 / 128 GLDN - €€ - Blacklock Cit…" at bounding box center [198, 138] width 376 height 262
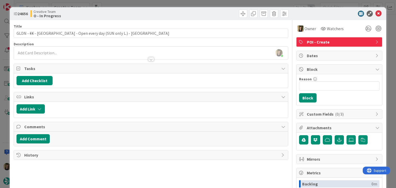
click at [88, 53] on div "Sofia Palma joined 8 m ago" at bounding box center [151, 53] width 274 height 13
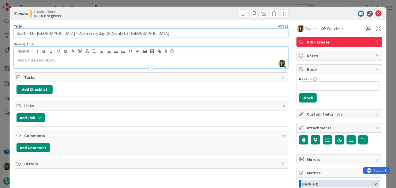
drag, startPoint x: 61, startPoint y: 32, endPoint x: 37, endPoint y: 32, distance: 23.7
click at [37, 32] on input "GLDN - €€ - [GEOGRAPHIC_DATA] - Open every day (SUN only L.) - [GEOGRAPHIC_DATA]" at bounding box center [151, 33] width 274 height 9
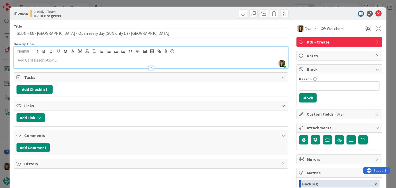
click at [112, 13] on div "Creative Team O - In Progress" at bounding box center [89, 14] width 119 height 8
click at [114, 4] on div "ID 24656 Creative Team O - In Progress Title 66 / 128 GLDN - €€ - Blacklock Cit…" at bounding box center [198, 94] width 396 height 188
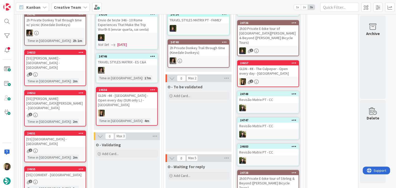
click at [125, 110] on div at bounding box center [126, 113] width 61 height 7
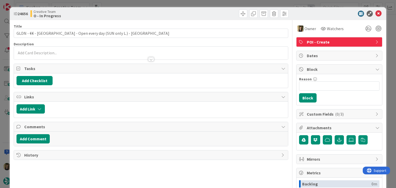
click at [212, 0] on div "ID 24656 Creative Team O - In Progress Title 66 / 128 GLDN - €€ - Blacklock Cit…" at bounding box center [198, 94] width 396 height 188
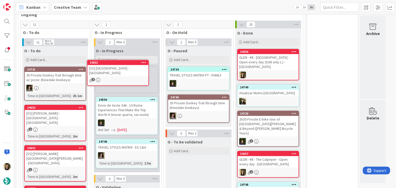
scroll to position [134, 0]
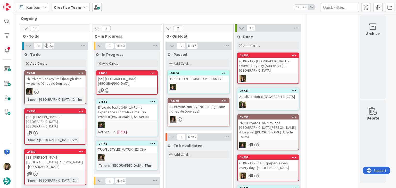
click at [133, 81] on div "[SS] [GEOGRAPHIC_DATA] - [GEOGRAPHIC_DATA]" at bounding box center [126, 81] width 61 height 11
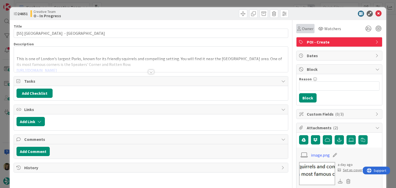
click at [302, 29] on span "Owner" at bounding box center [308, 29] width 12 height 6
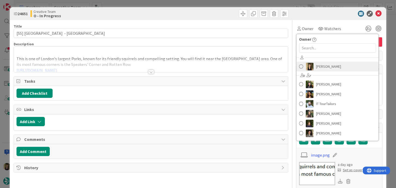
click at [323, 69] on span "[PERSON_NAME]" at bounding box center [328, 67] width 25 height 8
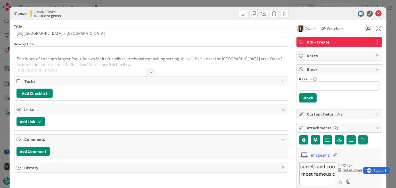
type input "[SS] [GEOGRAPHIC_DATA] - [GEOGRAPHIC_DATA]"
click at [195, 4] on div "ID 24651 Creative Team O - In Progress Title 35 / 128 [SS] [GEOGRAPHIC_DATA] - …" at bounding box center [198, 94] width 396 height 188
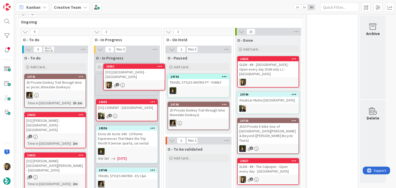
scroll to position [130, 0]
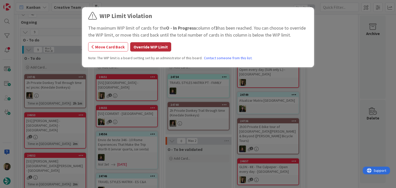
click at [154, 49] on button "Override WIP Limit" at bounding box center [150, 46] width 41 height 9
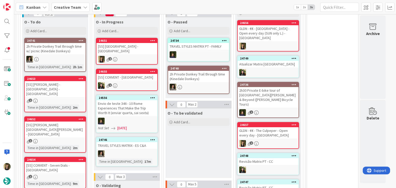
scroll to position [181, 0]
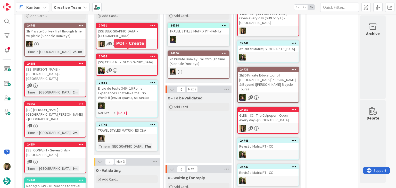
click at [135, 35] on div "24651 [SS] [GEOGRAPHIC_DATA] - [GEOGRAPHIC_DATA] 2" at bounding box center [127, 36] width 62 height 27
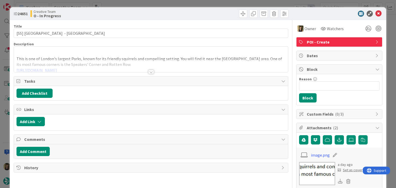
type input "[SS] [GEOGRAPHIC_DATA] - [GEOGRAPHIC_DATA]"
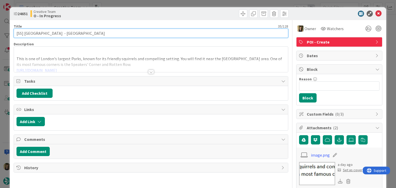
drag, startPoint x: 59, startPoint y: 34, endPoint x: 42, endPoint y: 33, distance: 17.0
click at [42, 33] on input "[SS] [GEOGRAPHIC_DATA] - [GEOGRAPHIC_DATA]" at bounding box center [151, 33] width 274 height 9
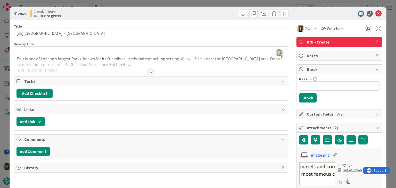
click at [125, 4] on div "ID 24651 Creative Team O - In Progress Title 35 / 128 [SS] [GEOGRAPHIC_DATA] - …" at bounding box center [198, 94] width 396 height 188
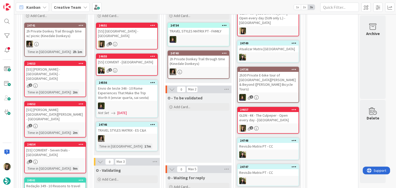
click at [188, 130] on div "O - To be validated Add Card..." at bounding box center [199, 128] width 66 height 70
click at [133, 41] on div "2" at bounding box center [126, 44] width 61 height 7
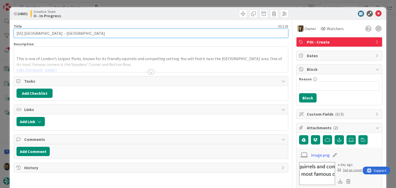
drag, startPoint x: 60, startPoint y: 33, endPoint x: 12, endPoint y: 34, distance: 47.7
click at [12, 34] on div "ID 24651 Creative Team O - In Progress Title 35 / 128 [SS] MAYFAIR - [GEOGRAPHI…" at bounding box center [198, 179] width 376 height 345
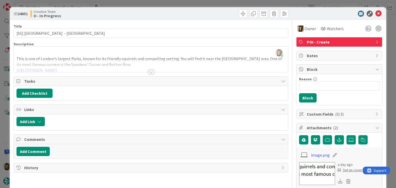
type input "[SS] [GEOGRAPHIC_DATA] - [GEOGRAPHIC_DATA]"
drag, startPoint x: 107, startPoint y: 16, endPoint x: 111, endPoint y: 4, distance: 12.6
click at [107, 14] on div "Creative Team O - In Progress" at bounding box center [89, 14] width 119 height 8
click at [113, 2] on div "ID 24651 Creative Team O - In Progress Title 35 / 128 [SS] MAYFAIR - [GEOGRAPHI…" at bounding box center [198, 94] width 396 height 188
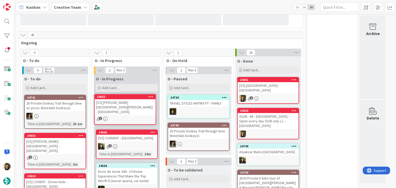
scroll to position [101, 0]
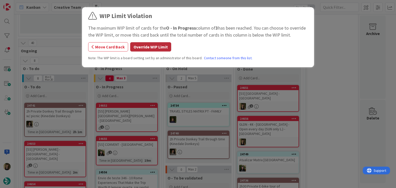
click at [150, 48] on button "Override WIP Limit" at bounding box center [150, 46] width 41 height 9
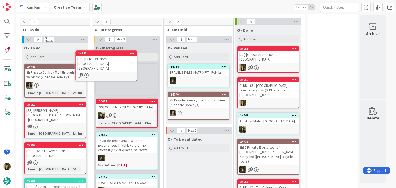
scroll to position [115, 0]
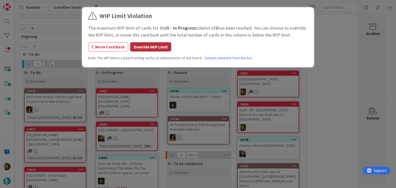
drag, startPoint x: 155, startPoint y: 44, endPoint x: 155, endPoint y: 49, distance: 5.5
click at [155, 44] on button "Override WIP Limit" at bounding box center [150, 46] width 41 height 9
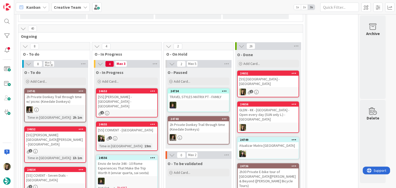
click at [131, 103] on div "[SS] [PERSON_NAME] - [GEOGRAPHIC_DATA] - [GEOGRAPHIC_DATA]" at bounding box center [126, 102] width 61 height 16
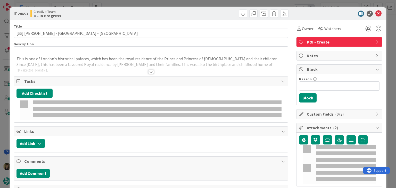
click at [299, 33] on div "Owner Watchers POI - Create Dates Block Reason 0 / 256 Block Custom Fields ( 0/…" at bounding box center [339, 161] width 86 height 282
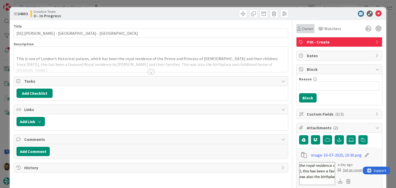
click at [299, 33] on div "Owner" at bounding box center [305, 28] width 18 height 9
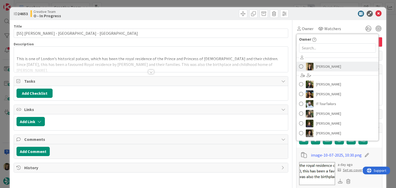
drag, startPoint x: 315, startPoint y: 67, endPoint x: 255, endPoint y: 49, distance: 62.9
click at [316, 67] on span "[PERSON_NAME]" at bounding box center [328, 67] width 25 height 8
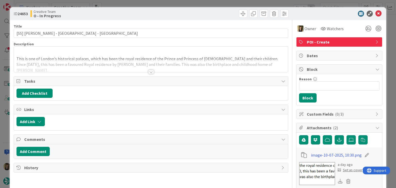
click at [195, 15] on div at bounding box center [220, 14] width 136 height 8
click at [197, 2] on div "ID 24653 Creative Team O - In Progress Title 37 / 128 [SS] [PERSON_NAME] - [GEO…" at bounding box center [198, 94] width 396 height 188
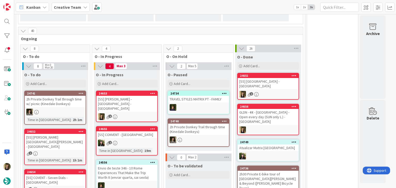
scroll to position [115, 0]
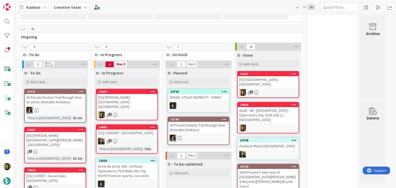
click at [138, 102] on div "[SS] [PERSON_NAME] - [GEOGRAPHIC_DATA] - [GEOGRAPHIC_DATA]" at bounding box center [126, 102] width 61 height 16
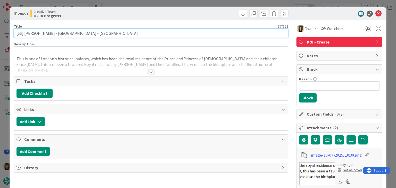
drag, startPoint x: 65, startPoint y: 32, endPoint x: 57, endPoint y: 35, distance: 8.0
click at [40, 35] on input "[SS] [PERSON_NAME] - [GEOGRAPHIC_DATA] - [GEOGRAPHIC_DATA]" at bounding box center [151, 33] width 274 height 9
drag, startPoint x: 66, startPoint y: 34, endPoint x: 34, endPoint y: 33, distance: 31.7
click at [34, 33] on input "[SS] [PERSON_NAME] - [GEOGRAPHIC_DATA] - [GEOGRAPHIC_DATA]" at bounding box center [151, 33] width 274 height 9
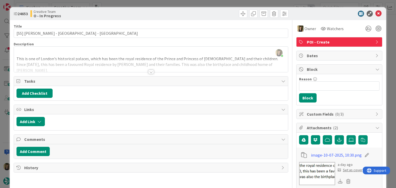
drag, startPoint x: 150, startPoint y: 71, endPoint x: 100, endPoint y: 37, distance: 60.2
click at [150, 71] on div at bounding box center [151, 72] width 6 height 4
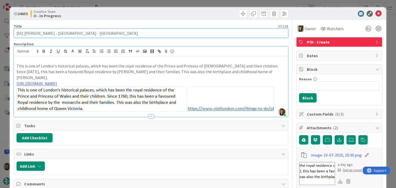
drag, startPoint x: 66, startPoint y: 33, endPoint x: 9, endPoint y: 33, distance: 57.0
click at [9, 33] on div "ID 24653 Creative Team O - In Progress Title 37 / 128 [SS] [PERSON_NAME] - [GEO…" at bounding box center [198, 94] width 396 height 188
click at [99, 34] on input "[SS] [PERSON_NAME] - [GEOGRAPHIC_DATA] - [GEOGRAPHIC_DATA]" at bounding box center [151, 33] width 274 height 9
drag, startPoint x: 66, startPoint y: 34, endPoint x: 35, endPoint y: 34, distance: 31.2
click at [35, 34] on input "[SS] [PERSON_NAME] - [GEOGRAPHIC_DATA] - [GEOGRAPHIC_DATA]" at bounding box center [151, 33] width 274 height 9
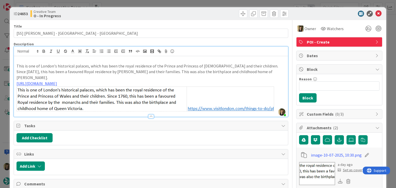
drag, startPoint x: 150, startPoint y: 22, endPoint x: 148, endPoint y: 3, distance: 18.9
click at [150, 22] on div "Title 37 / 128 [SS] [PERSON_NAME] - [GEOGRAPHIC_DATA] - [GEOGRAPHIC_DATA] Descr…" at bounding box center [151, 184] width 274 height 329
click at [145, 2] on div "ID 24653 Creative Team O - In Progress Title 37 / 128 [SS] [PERSON_NAME] - [GEO…" at bounding box center [198, 94] width 396 height 188
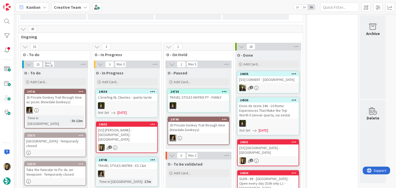
click at [136, 137] on div "24653 [SS] [PERSON_NAME] - [GEOGRAPHIC_DATA] - [GEOGRAPHIC_DATA] 2" at bounding box center [127, 137] width 62 height 31
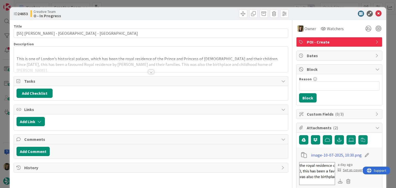
click at [205, 3] on div "ID 24653 Creative Team O - In Progress Title 37 / 128 [SS] [PERSON_NAME] - [GEO…" at bounding box center [198, 94] width 396 height 188
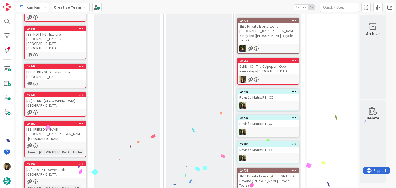
scroll to position [387, 0]
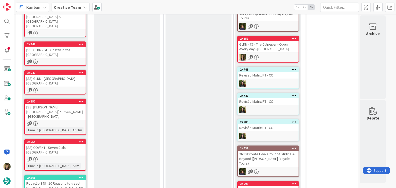
click at [80, 157] on div "1" at bounding box center [55, 159] width 61 height 4
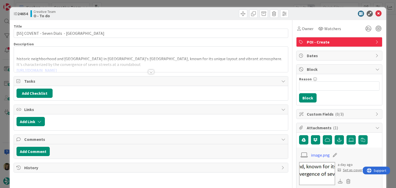
click at [163, 4] on div "ID 24654 Creative Team O - To do Title 35 / 128 [SS] COVENT - [GEOGRAPHIC_DATA]…" at bounding box center [198, 94] width 396 height 188
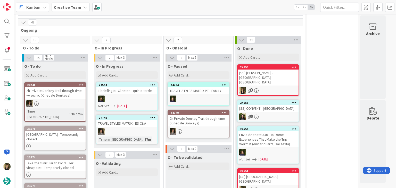
scroll to position [129, 0]
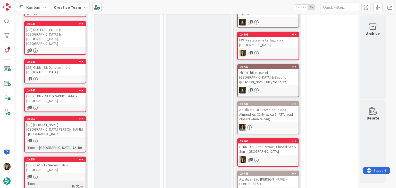
scroll to position [542, 0]
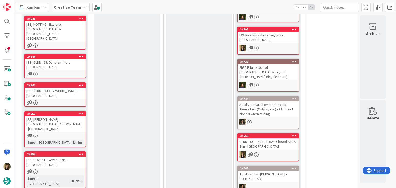
click at [74, 152] on div "24654 [SS] COVENT - Seven Dials - [GEOGRAPHIC_DATA] 1 Time in [GEOGRAPHIC_DATA]…" at bounding box center [55, 170] width 62 height 37
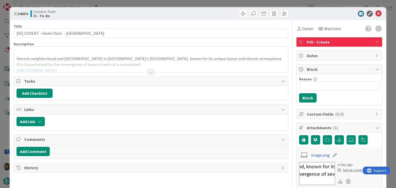
click at [148, 73] on div at bounding box center [151, 72] width 6 height 4
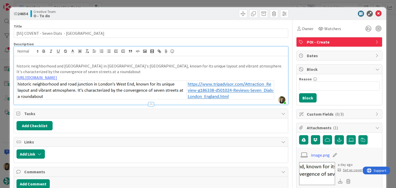
click at [165, 2] on div "ID 24654 Creative Team O - To do Title 35 / 128 [SS] COVENT - [GEOGRAPHIC_DATA]…" at bounding box center [198, 94] width 396 height 188
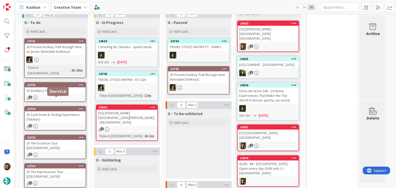
scroll to position [169, 0]
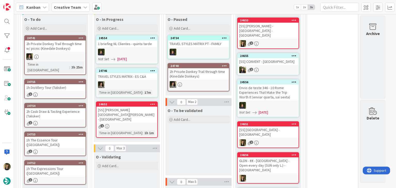
click at [141, 124] on div "1" at bounding box center [126, 126] width 61 height 4
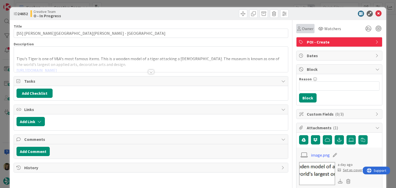
click at [302, 28] on span "Owner" at bounding box center [308, 29] width 12 height 6
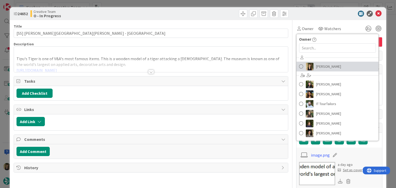
drag, startPoint x: 321, startPoint y: 68, endPoint x: 256, endPoint y: 33, distance: 74.0
click at [321, 68] on span "[PERSON_NAME]" at bounding box center [328, 67] width 25 height 8
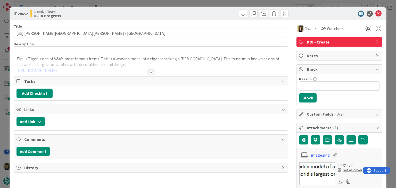
click at [193, 5] on div "ID 24652 Creative Team O - In Progress Title 44 / 128 [SS] [PERSON_NAME][GEOGRA…" at bounding box center [198, 94] width 396 height 188
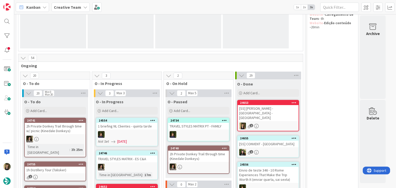
scroll to position [169, 0]
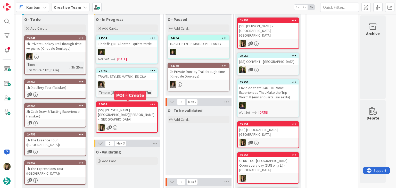
click at [142, 114] on div "[SS] [PERSON_NAME][GEOGRAPHIC_DATA][PERSON_NAME] - [GEOGRAPHIC_DATA]" at bounding box center [126, 115] width 61 height 16
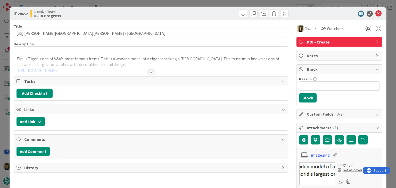
drag, startPoint x: 147, startPoint y: 71, endPoint x: 98, endPoint y: 52, distance: 52.9
click at [148, 71] on div at bounding box center [151, 72] width 6 height 4
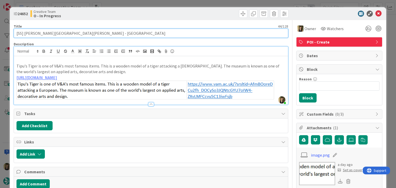
drag, startPoint x: 78, startPoint y: 32, endPoint x: 35, endPoint y: 32, distance: 42.5
click at [35, 32] on input "[SS] [PERSON_NAME][GEOGRAPHIC_DATA][PERSON_NAME] - [GEOGRAPHIC_DATA]" at bounding box center [151, 33] width 274 height 9
click at [88, 32] on input "[SS] [PERSON_NAME][GEOGRAPHIC_DATA][PERSON_NAME] - [GEOGRAPHIC_DATA]" at bounding box center [151, 33] width 274 height 9
drag, startPoint x: 77, startPoint y: 34, endPoint x: 13, endPoint y: 32, distance: 64.2
click at [13, 32] on div "ID 24652 Creative Team O - In Progress Title 44 / 128 [SS] [PERSON_NAME][GEOGRA…" at bounding box center [198, 179] width 376 height 345
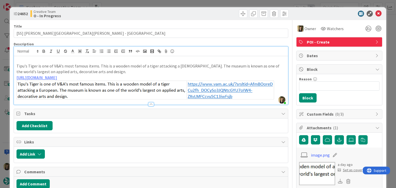
click at [159, 5] on div "ID 24652 Creative Team O - In Progress Title 44 / 128 [SS] [PERSON_NAME][GEOGRA…" at bounding box center [198, 94] width 396 height 188
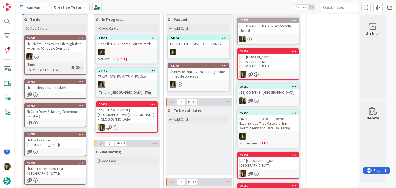
click at [137, 117] on div "[SS] [PERSON_NAME][GEOGRAPHIC_DATA][PERSON_NAME] - [GEOGRAPHIC_DATA]" at bounding box center [126, 115] width 61 height 16
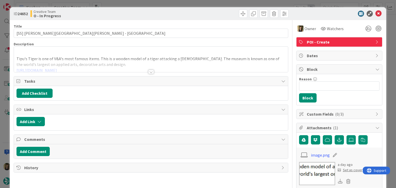
click at [218, 3] on div "ID 24652 Creative Team O - In Progress Title 44 / 128 [SS] [PERSON_NAME][GEOGRA…" at bounding box center [198, 94] width 396 height 188
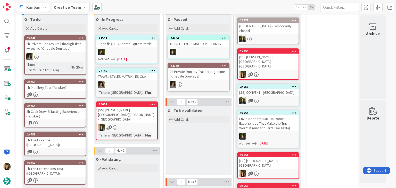
click at [193, 163] on div "O - To be validated Add Card..." at bounding box center [199, 141] width 66 height 70
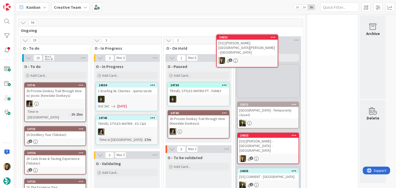
scroll to position [104, 0]
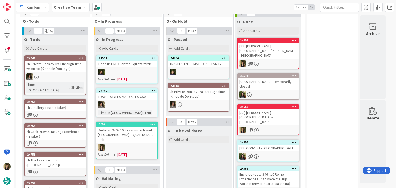
scroll to position [149, 0]
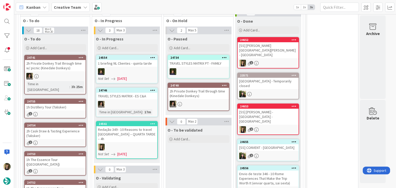
click at [269, 49] on div "[SS] [PERSON_NAME][GEOGRAPHIC_DATA][PERSON_NAME] - [GEOGRAPHIC_DATA]" at bounding box center [268, 50] width 61 height 16
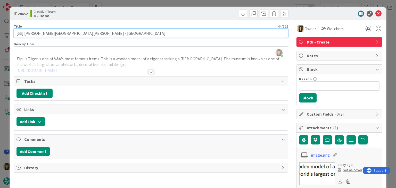
drag, startPoint x: 76, startPoint y: 33, endPoint x: 35, endPoint y: 33, distance: 41.8
click at [35, 33] on input "[SS] [PERSON_NAME][GEOGRAPHIC_DATA][PERSON_NAME] - [GEOGRAPHIC_DATA]" at bounding box center [151, 33] width 274 height 9
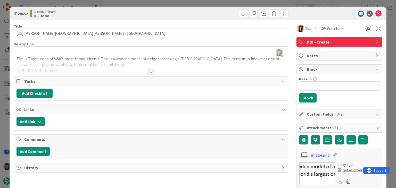
click at [167, 3] on div "ID 24652 Creative Team O - Done Title 44 / 128 [SS] [PERSON_NAME][GEOGRAPHIC_DA…" at bounding box center [198, 94] width 396 height 188
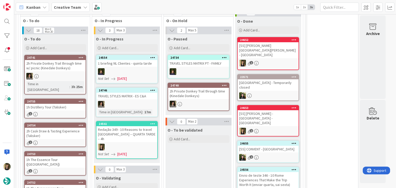
click at [186, 165] on div "O - To be validated Add Card..." at bounding box center [199, 161] width 66 height 70
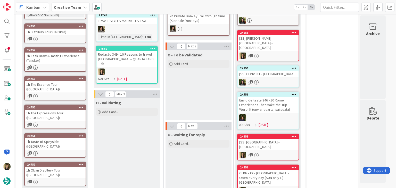
scroll to position [252, 0]
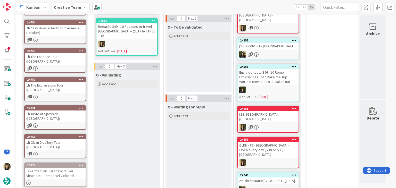
click at [190, 62] on div "O - To be validated Add Card..." at bounding box center [199, 57] width 66 height 70
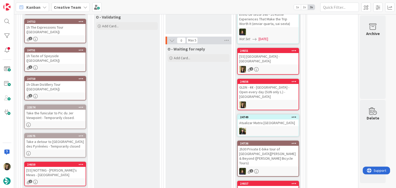
scroll to position [381, 0]
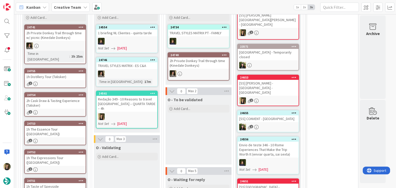
scroll to position [201, 0]
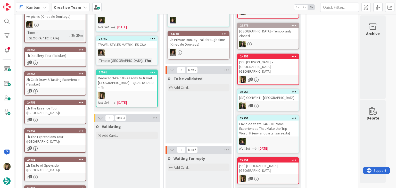
click at [208, 121] on div "O - To be validated Add Card..." at bounding box center [199, 109] width 66 height 70
click at [186, 103] on div "O - To be validated Add Card..." at bounding box center [199, 109] width 66 height 70
drag, startPoint x: 328, startPoint y: 76, endPoint x: 320, endPoint y: 79, distance: 9.1
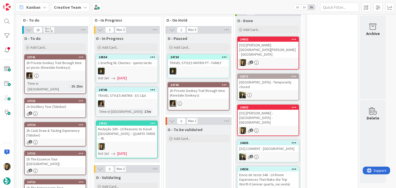
scroll to position [155, 0]
